Goal: Contribute content: Contribute content

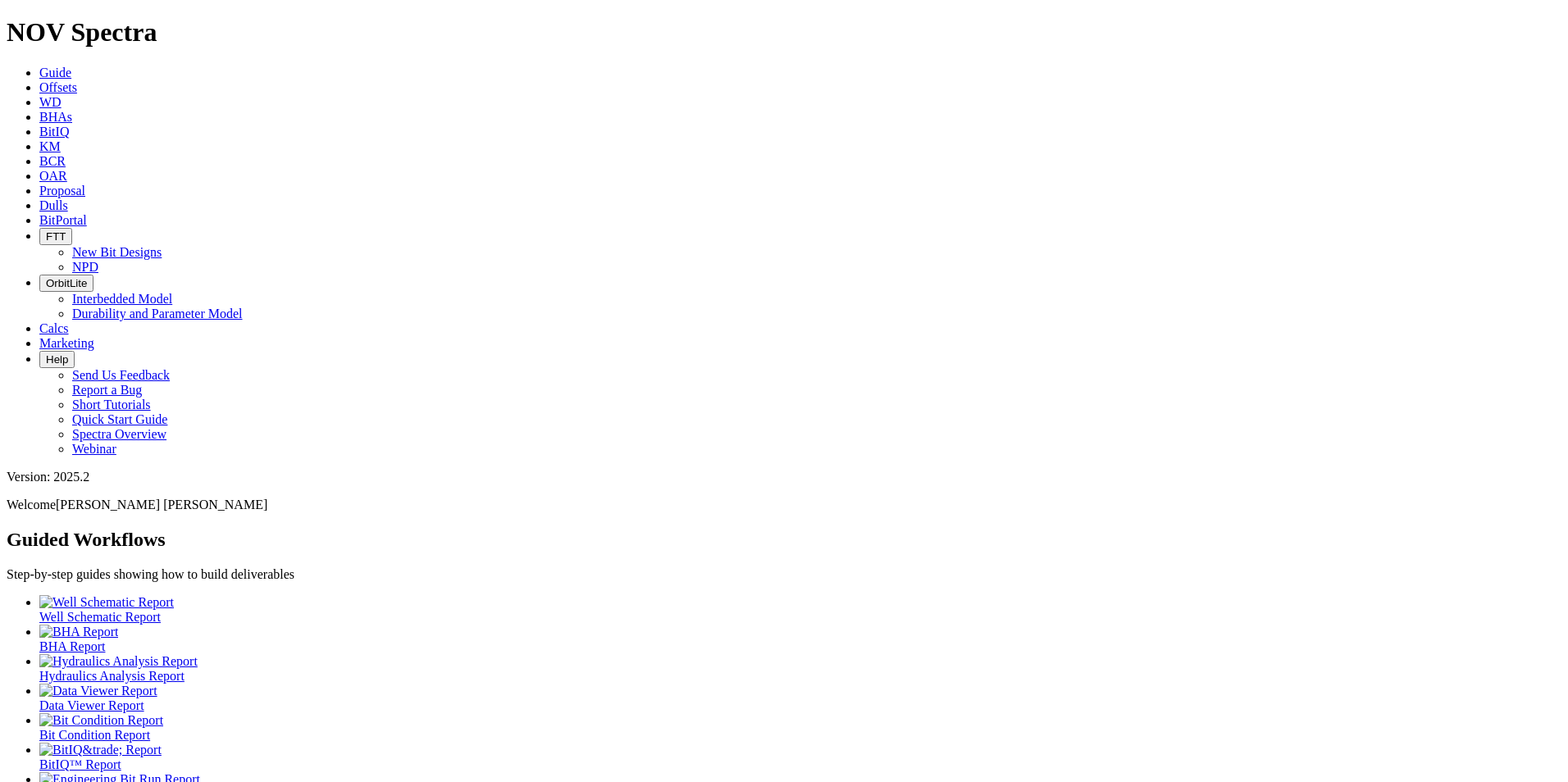
click at [68, 199] on span "Dulls" at bounding box center [54, 206] width 29 height 14
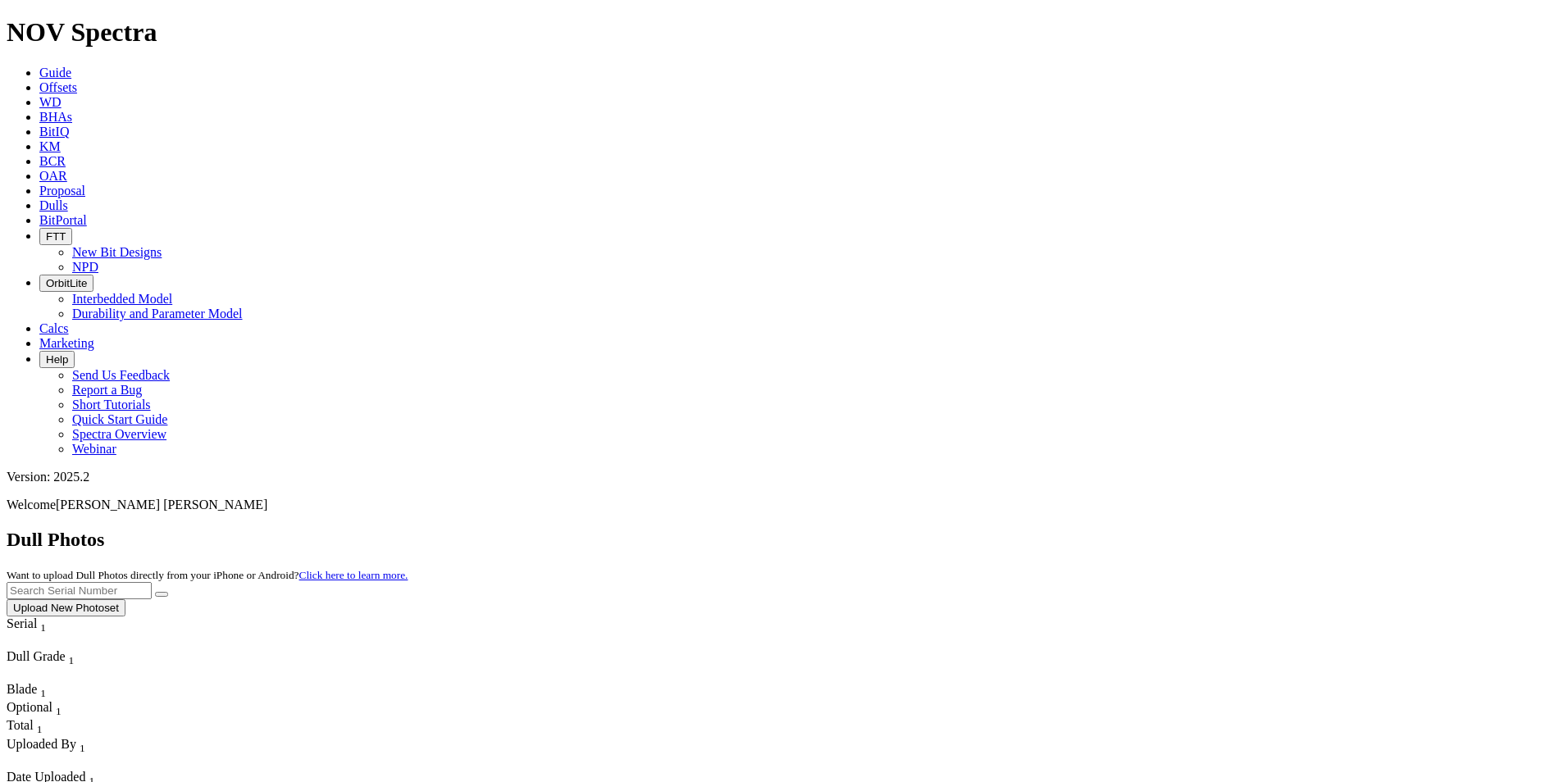
click at [126, 599] on button "Upload New Photoset" at bounding box center [65, 607] width 119 height 17
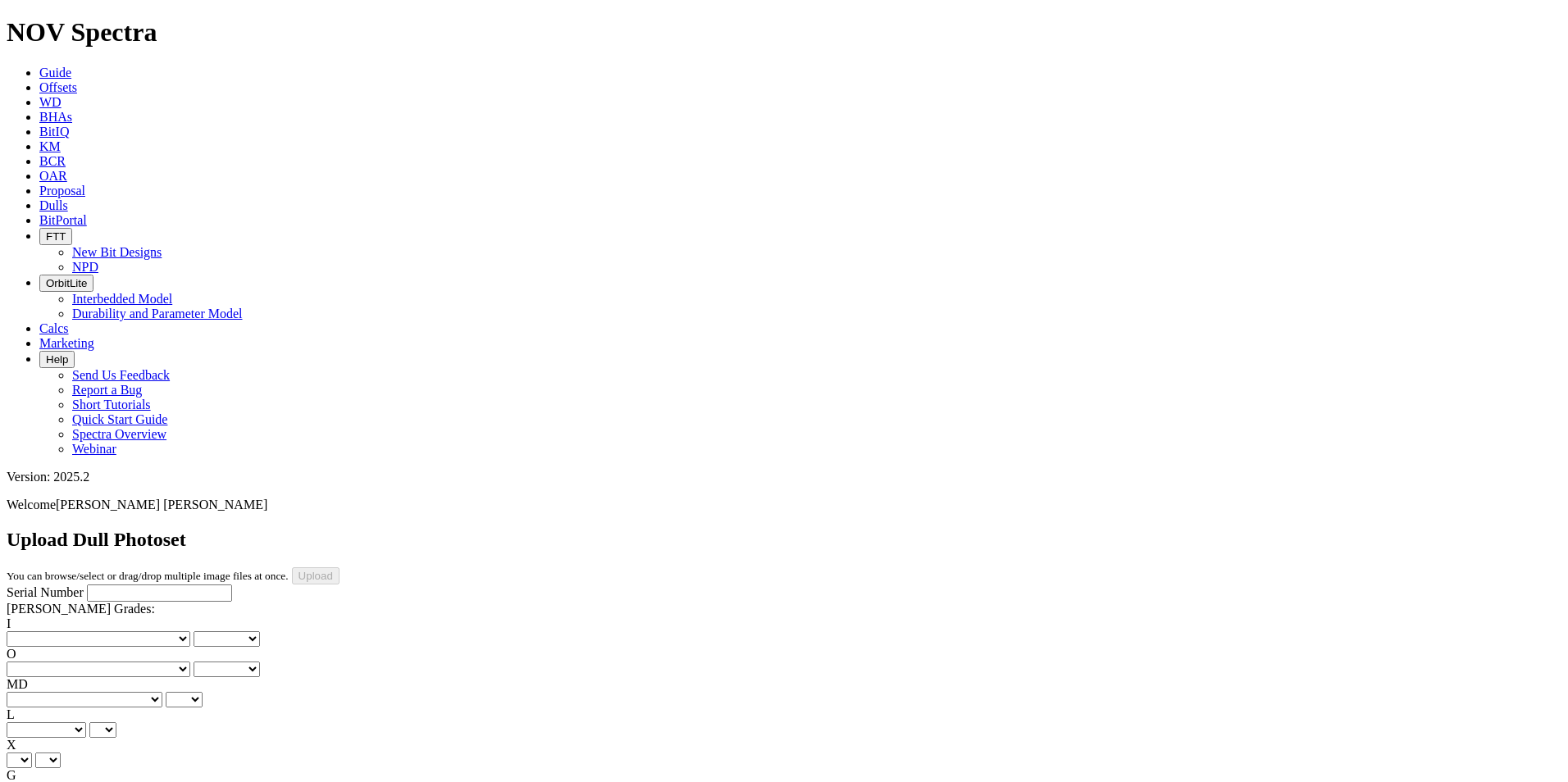
scroll to position [7, 0]
click at [168, 585] on div "Serial Number [PERSON_NAME] Grades: I No lost, worn or damaged cutters 0 1 2 3 …" at bounding box center [784, 746] width 1556 height 324
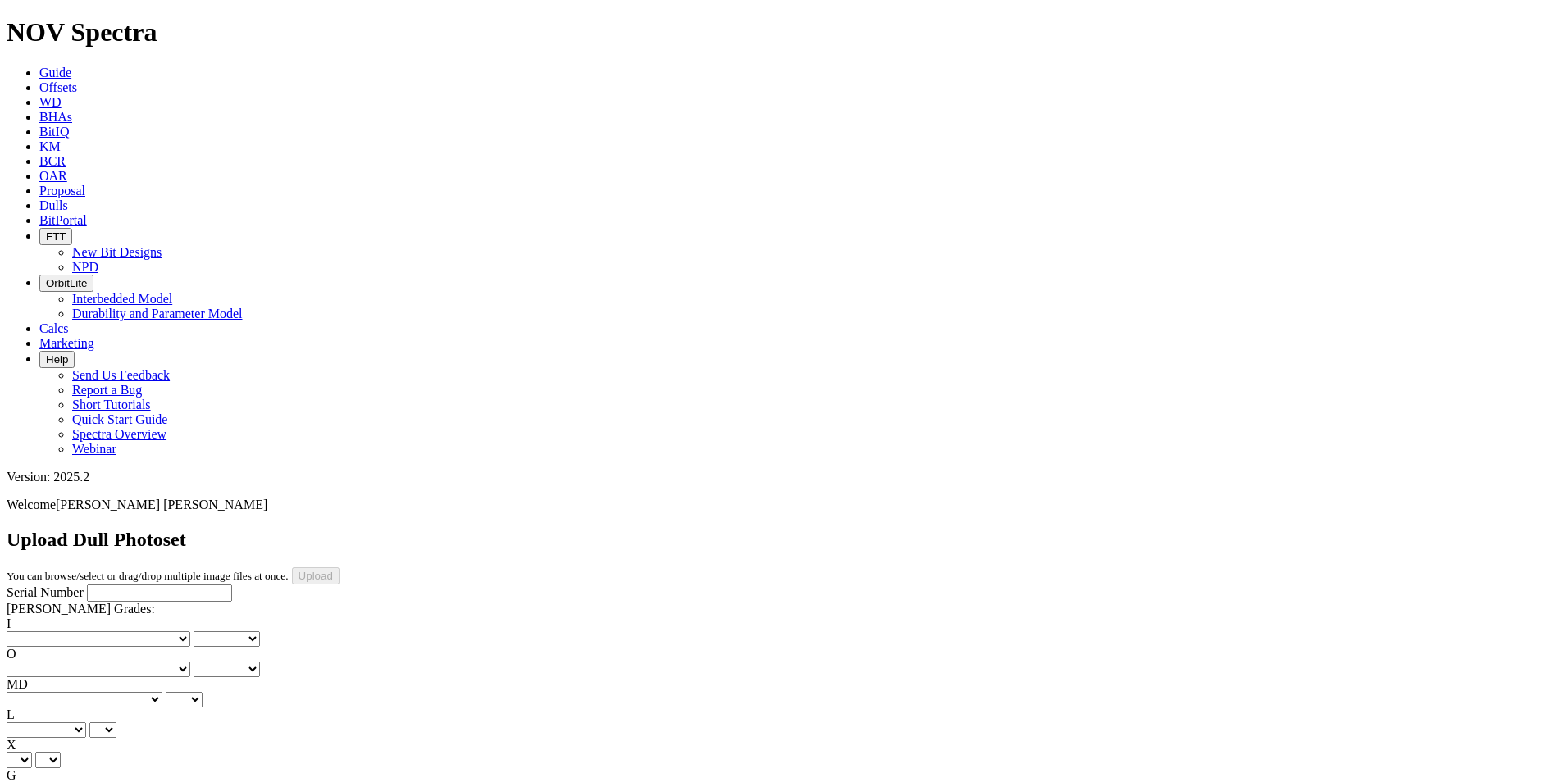
type input "[DATE]"
click at [100, 585] on input "Serial Number" at bounding box center [159, 593] width 145 height 17
type input "A321114"
click at [32, 753] on select "X" at bounding box center [19, 760] width 26 height 15
select select "string:X"
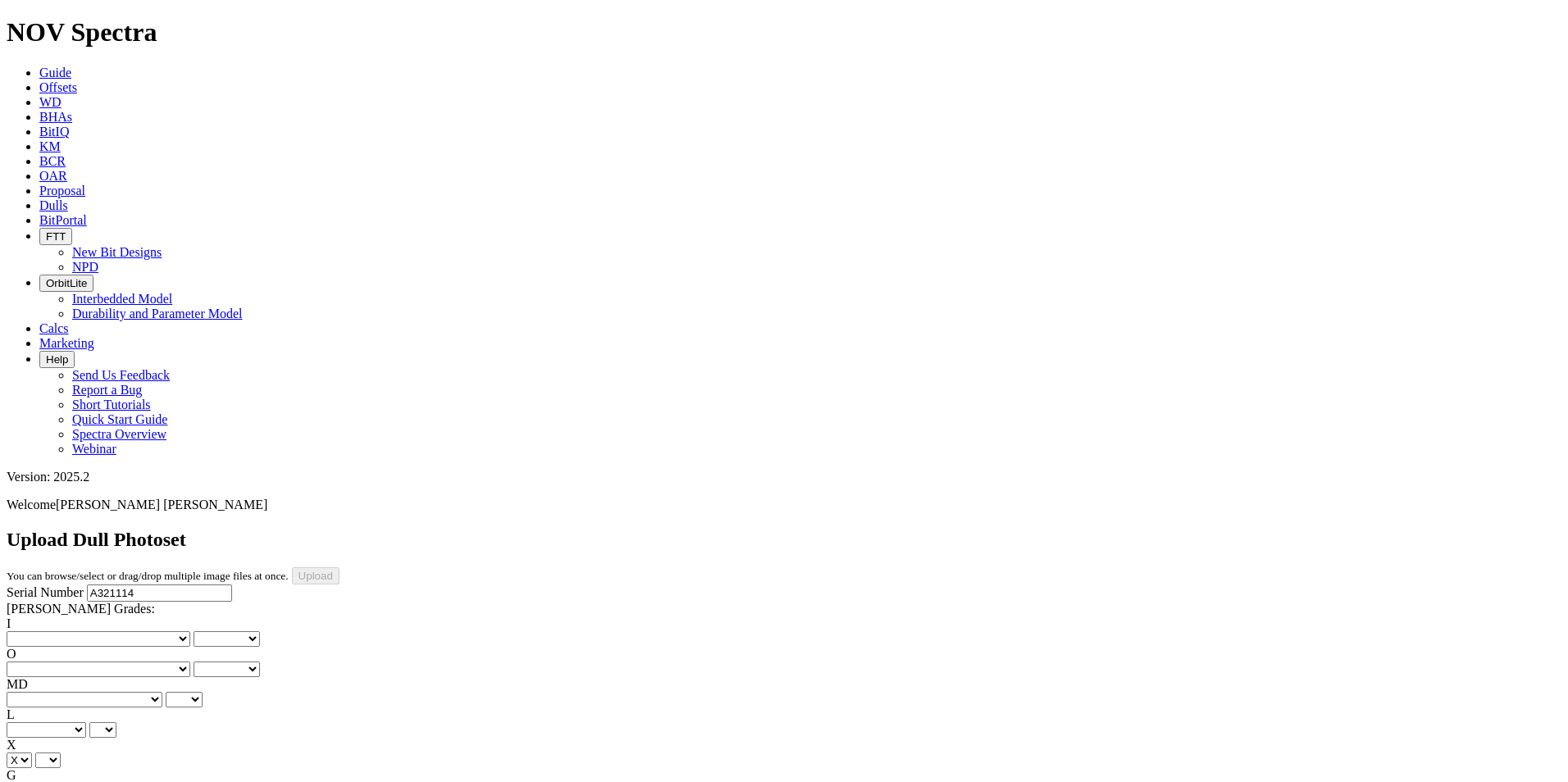
click at [32, 753] on select "X" at bounding box center [19, 760] width 26 height 15
select select "string:X"
click at [132, 617] on div "I No lost, worn or damaged cutters 0 1 2 3 4 5 6 7 8 No diamond table left on a…" at bounding box center [784, 738] width 1556 height 243
click at [152, 781] on select "Unknown I - In Gauge 1 - 1/16 in Undergauge" 2 - 2/16 in Undergauge = ⅛ in" 8 -…" at bounding box center [90, 790] width 168 height 15
click at [169, 781] on select "Unknown I - In Gauge 1 - 1/16 in Undergauge" 2 - 2/16 in Undergauge = ⅛ in" 8 -…" at bounding box center [90, 790] width 168 height 15
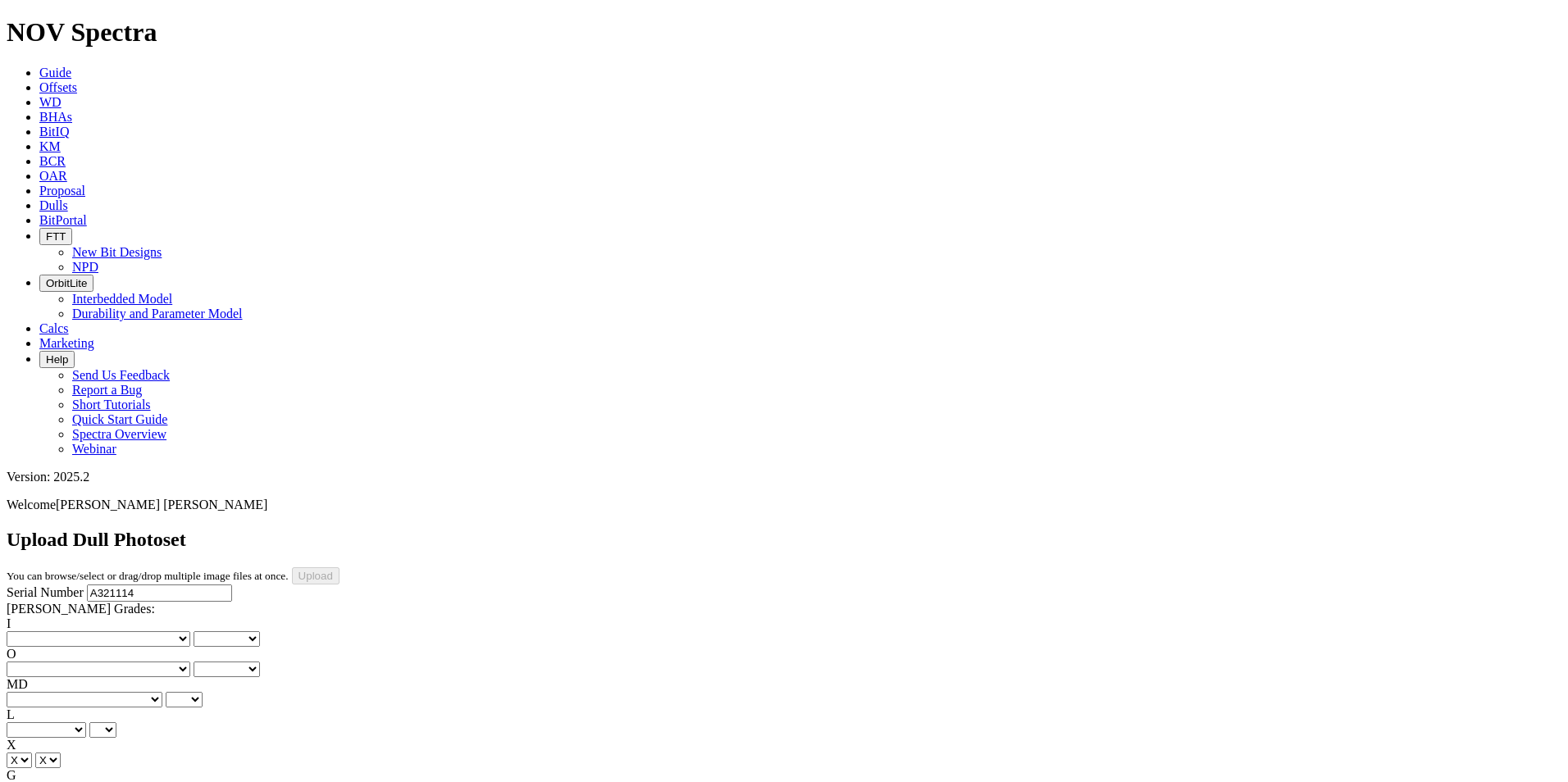
click at [168, 781] on select "Unknown I - In Gauge 1 - 1/16 in Undergauge" 2 - 2/16 in Undergauge = ⅛ in" 8 -…" at bounding box center [90, 790] width 168 height 15
select select "string:1"
click at [117, 781] on select "Unknown I - In Gauge 1 - 1/16 in Undergauge" 2 - 2/16 in Undergauge = ⅛ in" 8 -…" at bounding box center [90, 790] width 168 height 15
select select "string:1"
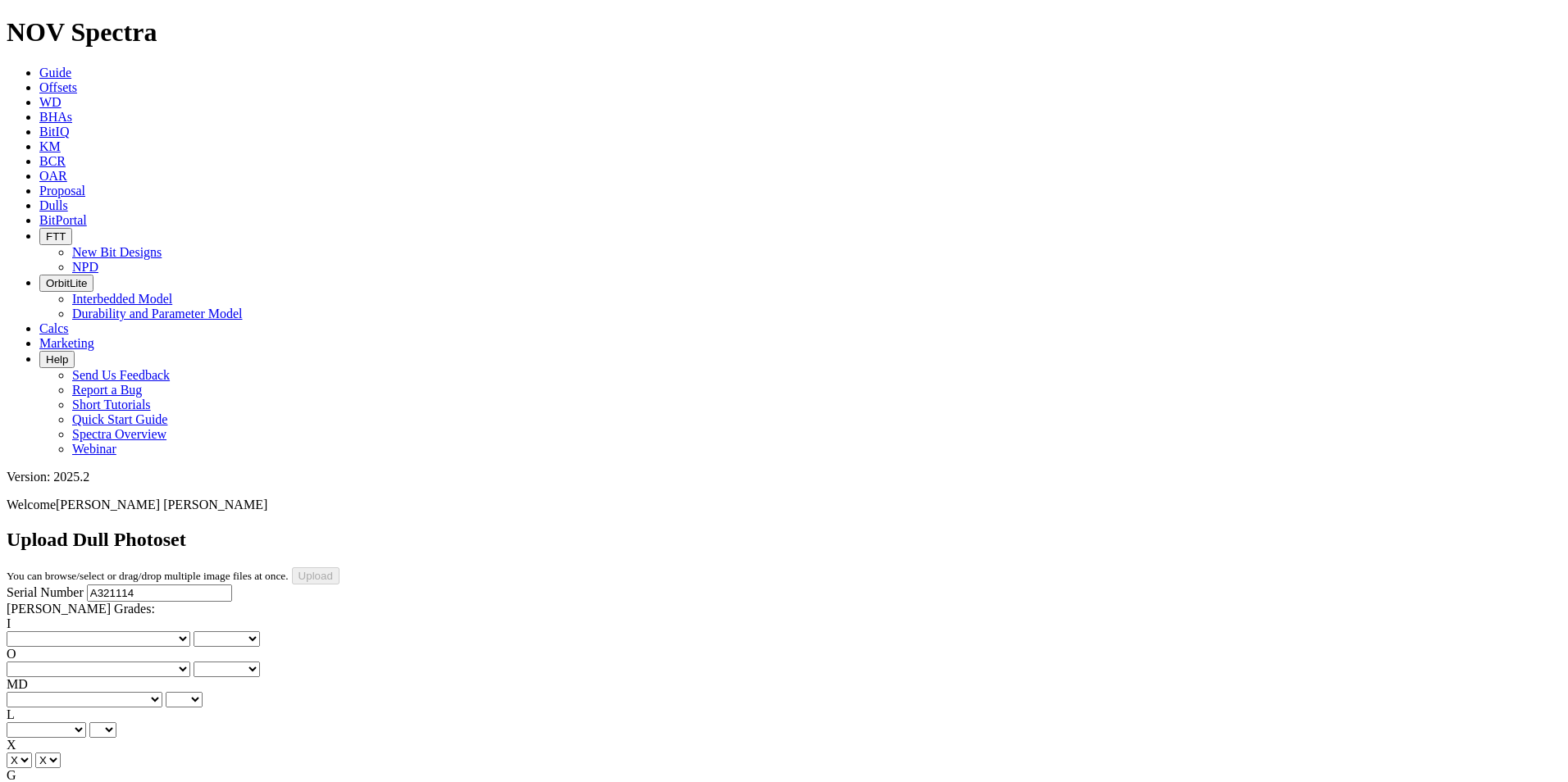
select select "string:_"
